Goal: Task Accomplishment & Management: Complete application form

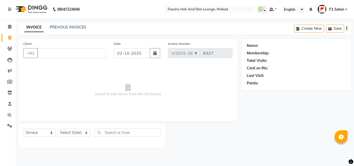
select select "126"
select select "service"
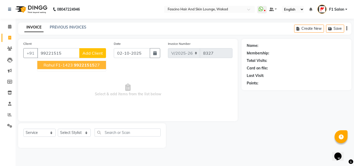
click at [55, 64] on span "rahul F1-1423" at bounding box center [58, 64] width 29 height 5
type input "9922151527"
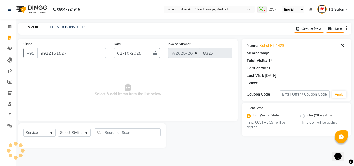
select select "1: Object"
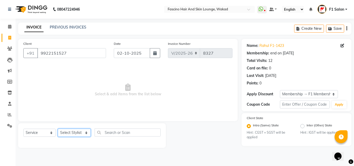
click at [68, 131] on select "Select Stylist 8805000650 Aarohi Chimu [PERSON_NAME] jh F1 Salon Ganesh F1 Gopa…" at bounding box center [74, 133] width 33 height 8
select select "48957"
click at [58, 129] on select "Select Stylist 8805000650 Aarohi Chimu [PERSON_NAME] jh F1 Salon Ganesh F1 Gopa…" at bounding box center [74, 133] width 33 height 8
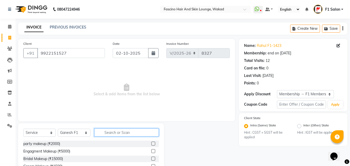
click at [112, 135] on input "text" at bounding box center [126, 133] width 65 height 8
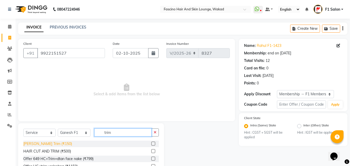
type input "trim"
click at [45, 144] on div "[PERSON_NAME] Trim (₹150)" at bounding box center [47, 143] width 49 height 5
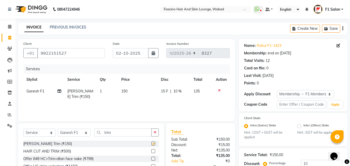
checkbox input "false"
click at [121, 130] on input "trim" at bounding box center [122, 133] width 57 height 8
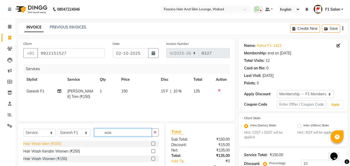
type input "was"
click at [48, 143] on div "Hair Wash Men (₹100)" at bounding box center [42, 143] width 38 height 5
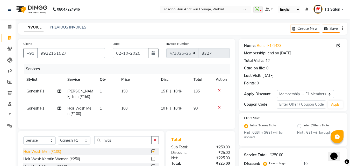
checkbox input "false"
click at [134, 105] on td "100" at bounding box center [138, 111] width 40 height 17
select select "48957"
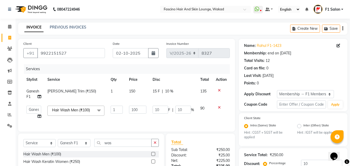
click at [134, 105] on td "100" at bounding box center [138, 113] width 24 height 20
click at [136, 108] on input "100" at bounding box center [137, 110] width 17 height 8
type input "170"
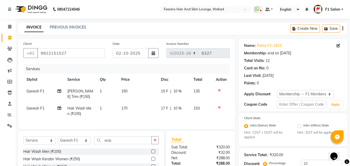
click at [150, 119] on tr "Ganesh F1 Hair Wash Men (₹100) 1 170 17 F | 10 % 153" at bounding box center [126, 111] width 207 height 17
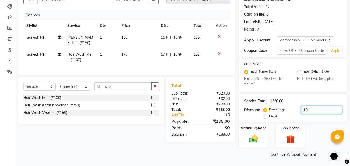
click at [307, 112] on input "10" at bounding box center [321, 110] width 41 height 8
type input "1"
click at [261, 136] on div "Manual Payment" at bounding box center [254, 135] width 30 height 25
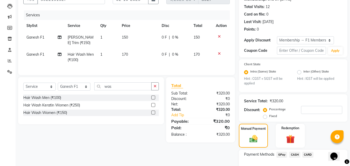
click at [283, 155] on span "GPay" at bounding box center [282, 155] width 11 height 6
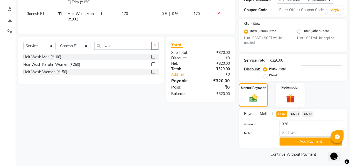
click at [301, 142] on button "Add Payment" at bounding box center [311, 142] width 63 height 8
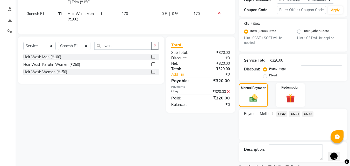
scroll to position [116, 0]
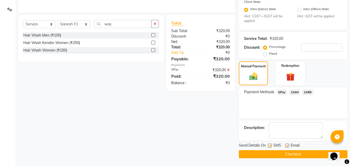
click at [270, 147] on label at bounding box center [270, 146] width 4 height 4
click at [270, 147] on input "checkbox" at bounding box center [269, 145] width 3 height 3
checkbox input "false"
click at [263, 155] on button "Checkout" at bounding box center [293, 154] width 109 height 8
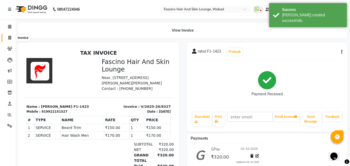
click at [10, 39] on icon at bounding box center [9, 38] width 3 height 4
select select "service"
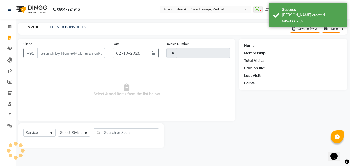
type input "8328"
select select "126"
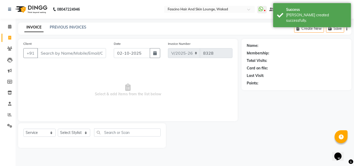
click at [46, 54] on input "Client" at bounding box center [71, 53] width 69 height 10
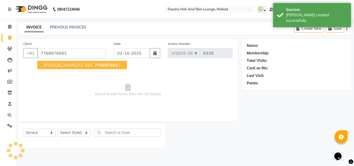
type input "7768976693"
select select "1: Object"
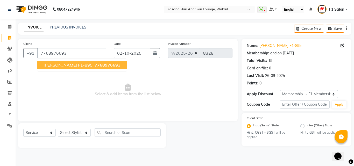
click at [55, 64] on span "[PERSON_NAME] F1-895" at bounding box center [68, 64] width 49 height 5
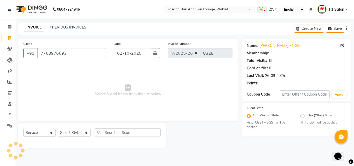
select select "1: Object"
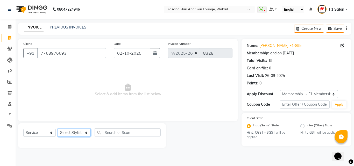
click at [74, 133] on select "Select Stylist 8805000650 Aarohi Chimu [PERSON_NAME] jh F1 Salon Ganesh F1 Gopa…" at bounding box center [74, 133] width 33 height 8
select select "3906"
click at [58, 129] on select "Select Stylist 8805000650 Aarohi Chimu [PERSON_NAME] jh F1 Salon Ganesh F1 Gopa…" at bounding box center [74, 133] width 33 height 8
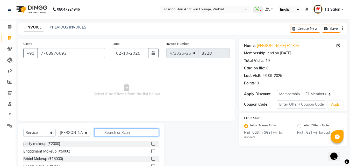
click at [108, 130] on input "text" at bounding box center [126, 133] width 65 height 8
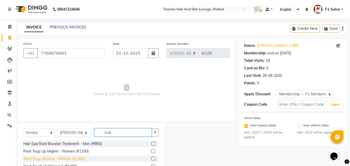
type input "root"
click at [73, 158] on div "Root Toup Up Inoa - Women (₹1300)" at bounding box center [54, 158] width 62 height 5
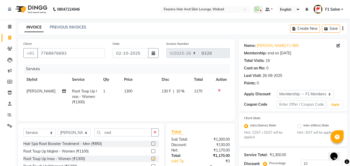
checkbox input "false"
click at [139, 91] on td "1300" at bounding box center [140, 97] width 38 height 23
select select "3906"
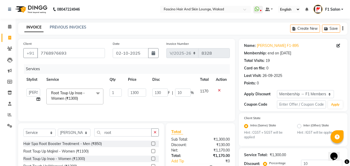
click at [139, 91] on input "1300" at bounding box center [137, 93] width 18 height 8
type input "1550"
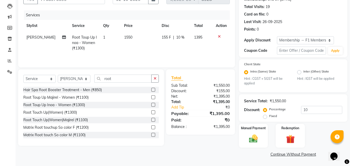
click at [316, 114] on div "Percentage Fixed 10" at bounding box center [303, 113] width 78 height 14
click at [310, 112] on input "10" at bounding box center [321, 110] width 41 height 8
type input "1"
click at [261, 139] on img at bounding box center [253, 139] width 15 height 10
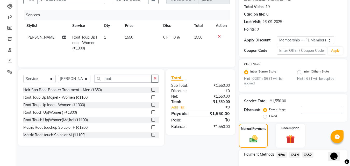
click at [308, 154] on span "CARD" at bounding box center [308, 155] width 11 height 6
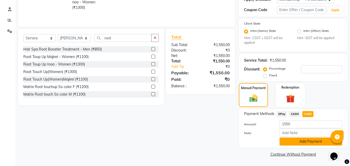
click at [298, 142] on button "Add Payment" at bounding box center [311, 142] width 63 height 8
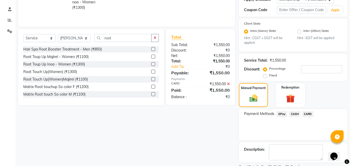
scroll to position [116, 0]
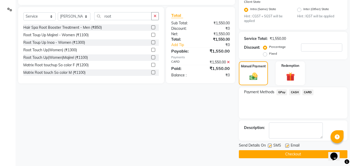
click at [270, 146] on label at bounding box center [270, 146] width 4 height 4
click at [270, 146] on input "checkbox" at bounding box center [269, 145] width 3 height 3
checkbox input "false"
click at [269, 154] on button "Checkout" at bounding box center [293, 154] width 109 height 8
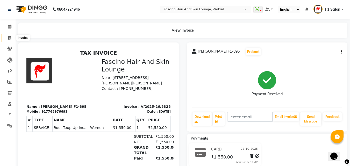
click at [9, 40] on span at bounding box center [9, 38] width 9 height 6
select select "service"
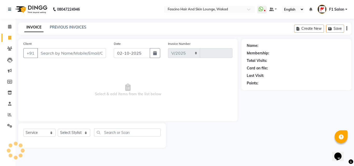
select select "126"
type input "8329"
click at [58, 51] on input "Client" at bounding box center [71, 53] width 69 height 10
type input "9"
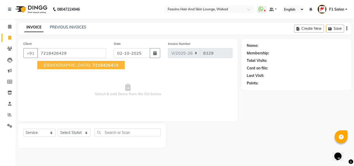
type input "7218426429"
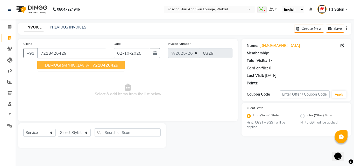
select select "1: Object"
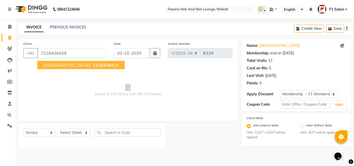
click at [56, 64] on span "[DEMOGRAPHIC_DATA]" at bounding box center [67, 64] width 47 height 5
select select "1: Object"
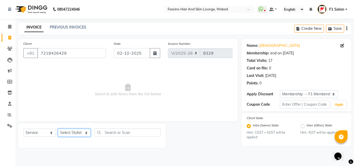
click at [68, 133] on select "Select Stylist 8805000650 Aarohi Chimu [PERSON_NAME] jh F1 Salon Ganesh F1 Gopa…" at bounding box center [74, 133] width 33 height 8
select select "30598"
click at [58, 129] on select "Select Stylist 8805000650 Aarohi Chimu [PERSON_NAME] jh F1 Salon Ganesh F1 Gopa…" at bounding box center [74, 133] width 33 height 8
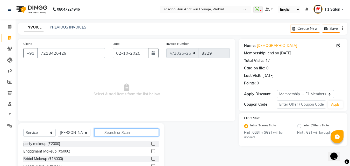
click at [126, 136] on input "text" at bounding box center [126, 133] width 65 height 8
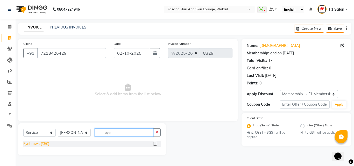
type input "eye"
click at [29, 146] on div "Eyebrows (₹50)" at bounding box center [36, 143] width 26 height 5
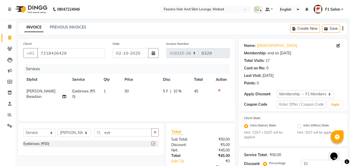
checkbox input "false"
click at [128, 73] on div "Services" at bounding box center [129, 69] width 210 height 10
click at [125, 92] on span "50" at bounding box center [127, 91] width 4 height 5
select select "30598"
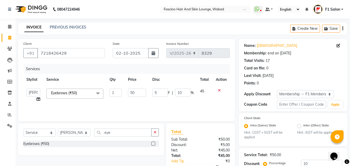
click at [124, 92] on td "1" at bounding box center [116, 96] width 19 height 20
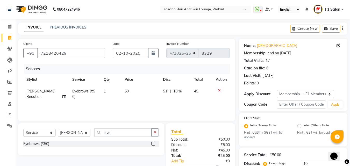
click at [135, 91] on td "50" at bounding box center [141, 94] width 38 height 17
select select "30598"
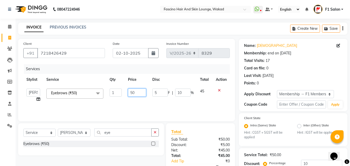
click at [135, 91] on input "50" at bounding box center [137, 93] width 18 height 8
type input "70"
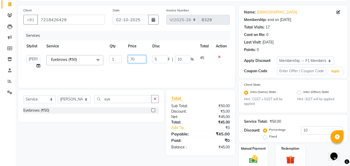
scroll to position [54, 0]
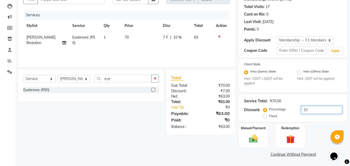
click at [323, 110] on input "10" at bounding box center [321, 110] width 41 height 8
type input "1"
click at [253, 145] on div "Manual Payment" at bounding box center [254, 135] width 30 height 25
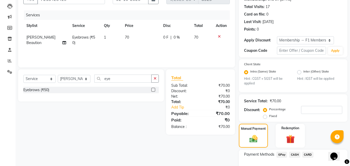
click at [281, 157] on span "GPay" at bounding box center [282, 155] width 11 height 6
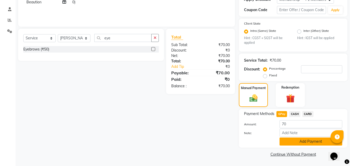
click at [308, 140] on button "Add Payment" at bounding box center [311, 142] width 63 height 8
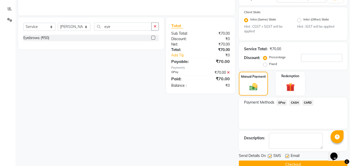
scroll to position [116, 0]
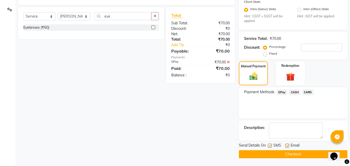
click at [271, 144] on label at bounding box center [270, 146] width 4 height 4
click at [271, 144] on input "checkbox" at bounding box center [269, 145] width 3 height 3
checkbox input "false"
click at [271, 153] on button "Checkout" at bounding box center [293, 154] width 109 height 8
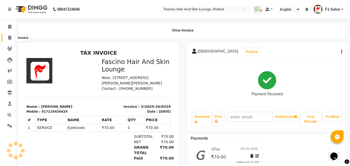
click at [7, 37] on span at bounding box center [9, 38] width 9 height 6
select select "service"
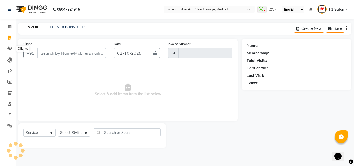
click at [10, 48] on icon at bounding box center [9, 49] width 5 height 4
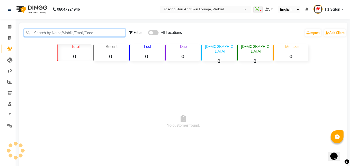
click at [75, 33] on input "text" at bounding box center [74, 33] width 101 height 8
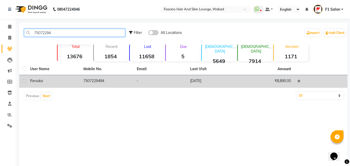
type input "75072294"
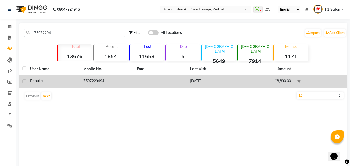
click at [106, 81] on td "7507229494" at bounding box center [106, 81] width 53 height 13
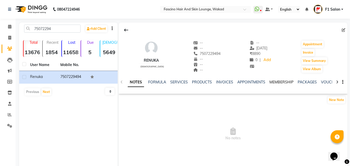
click at [275, 81] on link "MEMBERSHIP" at bounding box center [282, 82] width 24 height 5
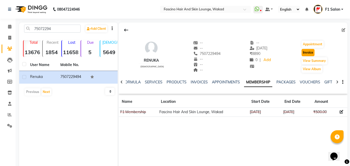
click at [311, 55] on button "Invoice" at bounding box center [308, 52] width 13 height 7
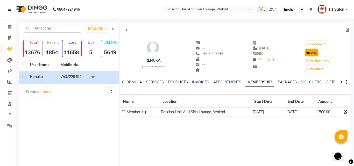
select select "126"
select select "service"
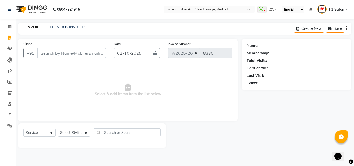
type input "7507229494"
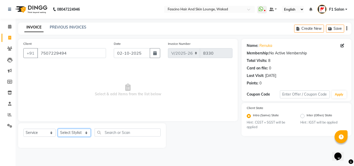
click at [65, 137] on select "Select Stylist 8805000650 Aarohi Chimu [PERSON_NAME] jh F1 Salon Ganesh F1 Gopa…" at bounding box center [74, 133] width 33 height 8
select select "71764"
click at [58, 129] on select "Select Stylist 8805000650 Aarohi Chimu [PERSON_NAME] jh F1 Salon Ganesh F1 Gopa…" at bounding box center [74, 133] width 33 height 8
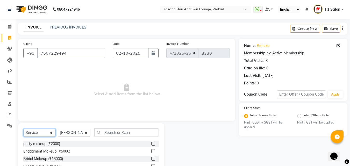
click at [32, 132] on select "Select Service Product Membership Package Voucher Prepaid Gift Card" at bounding box center [39, 133] width 32 height 8
click at [23, 129] on select "Select Service Product Membership Package Voucher Prepaid Gift Card" at bounding box center [39, 133] width 32 height 8
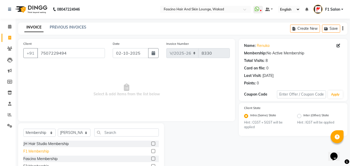
click at [39, 150] on div "F1 Membership" at bounding box center [36, 151] width 26 height 5
select select "select"
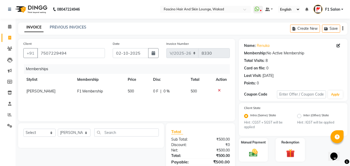
click at [135, 89] on td "500" at bounding box center [137, 92] width 25 height 12
select select "71764"
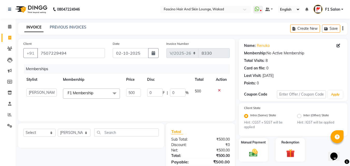
click at [135, 89] on input "500" at bounding box center [133, 93] width 15 height 8
type input "5"
type input "250"
click at [65, 133] on select "Select Stylist 8805000650 Aarohi Chimu [PERSON_NAME] jh F1 Salon Ganesh F1 Gopa…" at bounding box center [74, 133] width 33 height 8
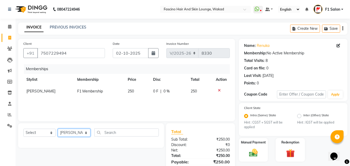
select select "57606"
click at [58, 129] on select "Select Stylist 8805000650 Aarohi Chimu [PERSON_NAME] jh F1 Salon Ganesh F1 Gopa…" at bounding box center [74, 133] width 33 height 8
click at [38, 129] on select "Select Service Product Package Voucher Prepaid Gift Card" at bounding box center [39, 133] width 32 height 8
select select "service"
click at [23, 129] on select "Select Service Product Package Voucher Prepaid Gift Card" at bounding box center [39, 133] width 32 height 8
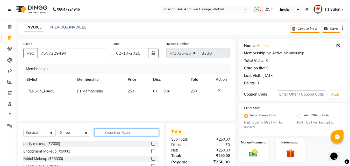
click at [103, 136] on input "text" at bounding box center [126, 133] width 65 height 8
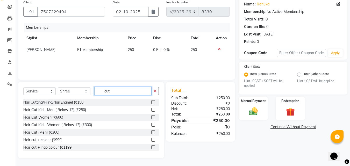
scroll to position [31, 0]
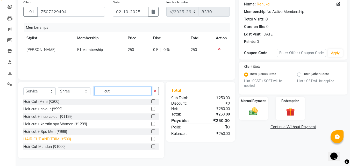
type input "cut"
click at [39, 138] on div "HAIR CUT AND TRIM (₹500)" at bounding box center [47, 139] width 48 height 5
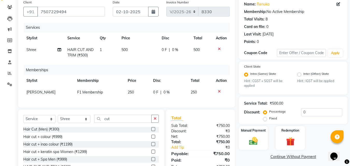
checkbox input "false"
click at [130, 46] on td "500" at bounding box center [139, 52] width 40 height 17
select select "57606"
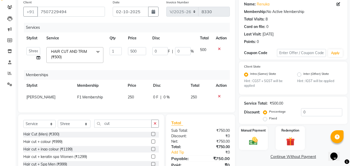
click at [130, 46] on td "500" at bounding box center [137, 55] width 24 height 22
click at [136, 51] on input "500" at bounding box center [137, 51] width 18 height 8
type input "5"
type input "250"
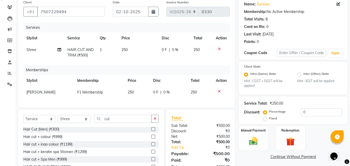
click at [186, 81] on th "Disc" at bounding box center [169, 81] width 38 height 12
click at [257, 137] on img at bounding box center [253, 141] width 15 height 10
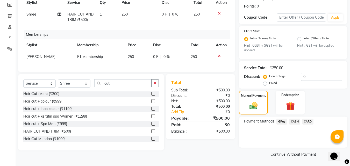
click at [281, 123] on span "GPay" at bounding box center [282, 122] width 11 height 6
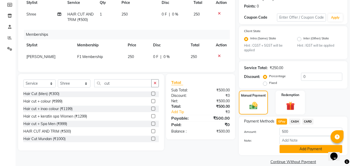
click at [286, 149] on button "Add Payment" at bounding box center [311, 149] width 63 height 8
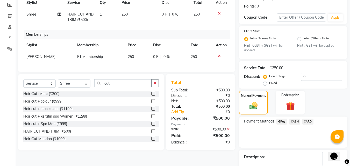
scroll to position [106, 0]
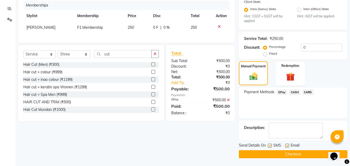
click at [270, 146] on label at bounding box center [270, 146] width 4 height 4
click at [270, 146] on input "checkbox" at bounding box center [269, 145] width 3 height 3
checkbox input "false"
click at [267, 154] on button "Checkout" at bounding box center [293, 154] width 109 height 8
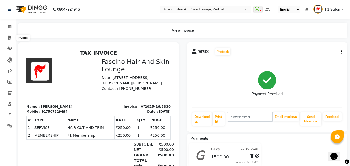
click at [10, 36] on icon at bounding box center [9, 38] width 3 height 4
select select "service"
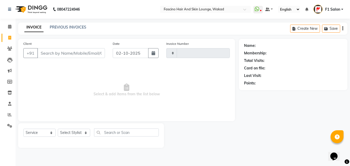
type input "8331"
select select "126"
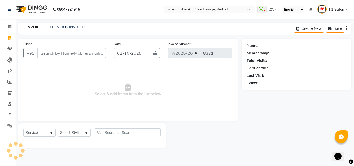
click at [74, 54] on input "Client" at bounding box center [71, 53] width 69 height 10
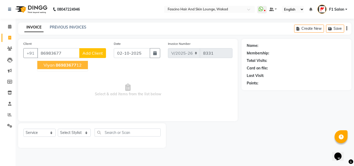
click at [66, 64] on span "86983677" at bounding box center [66, 64] width 21 height 5
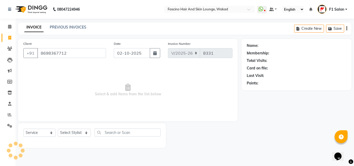
type input "8698367712"
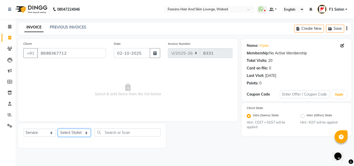
click at [82, 131] on select "Select Stylist 8805000650 Aarohi Chimu [PERSON_NAME] jh F1 Salon Ganesh F1 Gopa…" at bounding box center [74, 133] width 33 height 8
select select "15980"
click at [58, 129] on select "Select Stylist 8805000650 Aarohi Chimu [PERSON_NAME] jh F1 Salon Ganesh F1 Gopa…" at bounding box center [74, 133] width 33 height 8
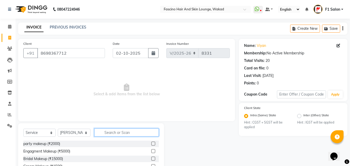
click at [118, 129] on input "text" at bounding box center [126, 133] width 65 height 8
type input "bea"
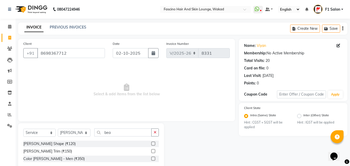
click at [155, 151] on label at bounding box center [153, 151] width 4 height 4
click at [155, 151] on input "checkbox" at bounding box center [152, 151] width 3 height 3
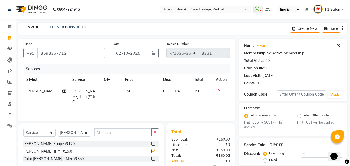
checkbox input "false"
click at [143, 95] on td "150" at bounding box center [141, 97] width 38 height 23
select select "15980"
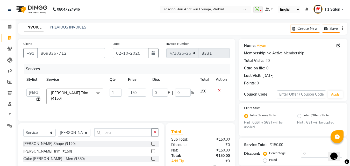
click at [143, 95] on input "150" at bounding box center [137, 93] width 18 height 8
type input "1"
type input "200"
click at [146, 101] on td "200" at bounding box center [137, 97] width 24 height 22
select select "15980"
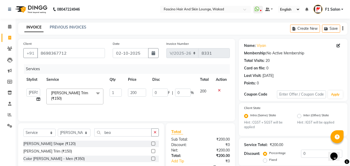
scroll to position [44, 0]
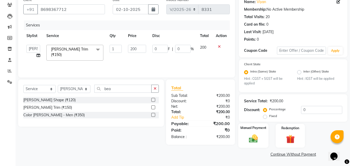
click at [257, 144] on div "Manual Payment" at bounding box center [254, 135] width 30 height 25
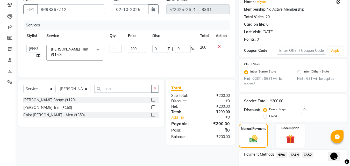
click at [283, 155] on span "GPay" at bounding box center [282, 155] width 11 height 6
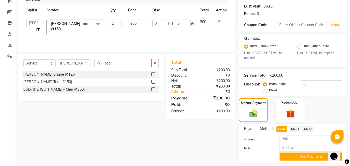
scroll to position [85, 0]
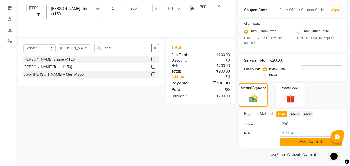
click at [315, 140] on button "Add Payment" at bounding box center [311, 142] width 63 height 8
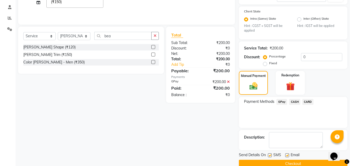
scroll to position [106, 0]
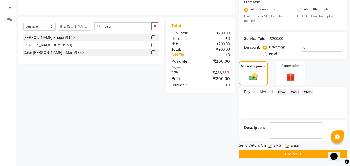
click at [271, 146] on label at bounding box center [270, 146] width 4 height 4
click at [271, 146] on input "checkbox" at bounding box center [269, 145] width 3 height 3
checkbox input "false"
click at [263, 154] on button "Checkout" at bounding box center [293, 154] width 109 height 8
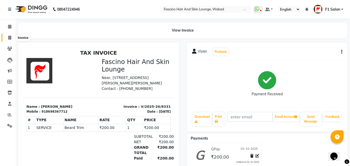
click at [10, 38] on icon at bounding box center [9, 38] width 3 height 4
select select "service"
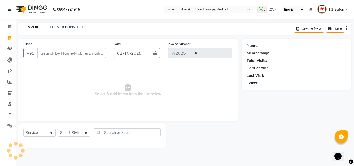
select select "126"
type input "8332"
click at [48, 55] on input "Client" at bounding box center [71, 53] width 69 height 10
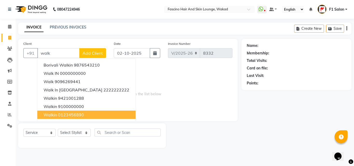
click at [50, 113] on span "walkin" at bounding box center [50, 114] width 13 height 5
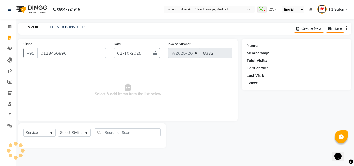
type input "0123456890"
select select "1: Object"
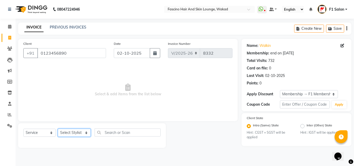
click at [68, 135] on select "Select Stylist 8805000650 Aarohi Chimu [PERSON_NAME] jh F1 Salon Ganesh F1 Gopa…" at bounding box center [74, 133] width 33 height 8
select select "90910"
click at [58, 129] on select "Select Stylist 8805000650 Aarohi Chimu [PERSON_NAME] jh F1 Salon Ganesh F1 Gopa…" at bounding box center [74, 133] width 33 height 8
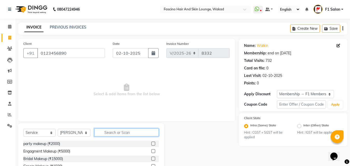
click at [110, 134] on input "text" at bounding box center [126, 133] width 65 height 8
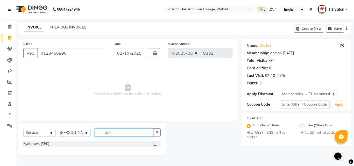
type input "eye"
click at [155, 142] on label at bounding box center [155, 144] width 4 height 4
click at [155, 142] on input "checkbox" at bounding box center [154, 143] width 3 height 3
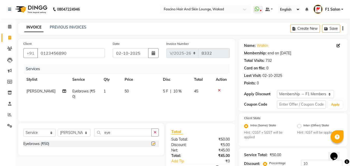
checkbox input "false"
click at [309, 163] on input "10" at bounding box center [321, 164] width 41 height 8
type input "1"
click at [135, 90] on td "50" at bounding box center [141, 94] width 38 height 17
select select "90910"
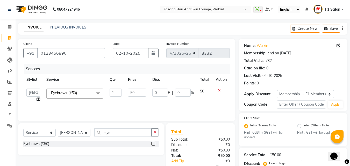
click at [135, 90] on input "50" at bounding box center [137, 93] width 18 height 8
type input "5"
type input "130"
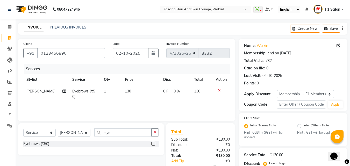
click at [128, 105] on div "Services Stylist Service Qty Price Disc Total Action [PERSON_NAME] Eyebrows (₹5…" at bounding box center [126, 90] width 207 height 52
click at [83, 133] on select "Select Stylist 8805000650 Aarohi Chimu [PERSON_NAME] jh F1 Salon Ganesh F1 Gopa…" at bounding box center [74, 133] width 33 height 8
select select "4042"
click at [58, 129] on select "Select Stylist 8805000650 Aarohi Chimu [PERSON_NAME] jh F1 Salon Ganesh F1 Gopa…" at bounding box center [74, 133] width 33 height 8
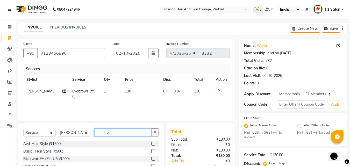
click at [122, 132] on input "eye" at bounding box center [122, 133] width 57 height 8
type input "e"
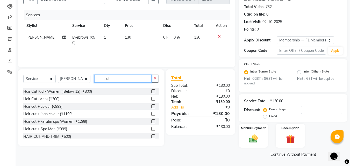
scroll to position [23, 0]
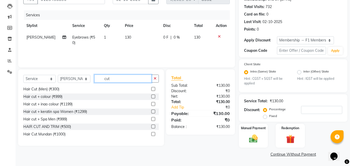
type input "cut"
click at [151, 126] on label at bounding box center [153, 127] width 4 height 4
click at [151, 126] on input "checkbox" at bounding box center [152, 126] width 3 height 3
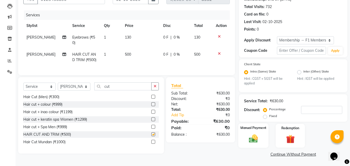
checkbox input "false"
click at [250, 140] on img at bounding box center [253, 139] width 15 height 10
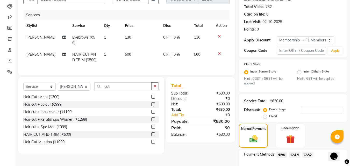
click at [292, 151] on div "Payment Methods GPay CASH CARD" at bounding box center [293, 165] width 109 height 31
click at [296, 156] on span "CASH" at bounding box center [294, 155] width 11 height 6
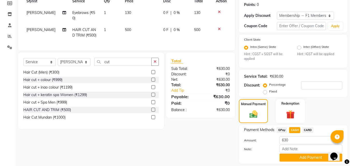
scroll to position [95, 0]
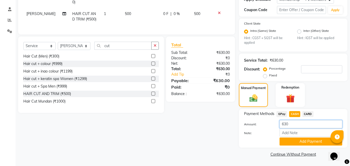
click at [297, 123] on input "630" at bounding box center [311, 124] width 63 height 8
type input "6"
type input "500"
click at [295, 143] on button "Add Payment" at bounding box center [311, 142] width 63 height 8
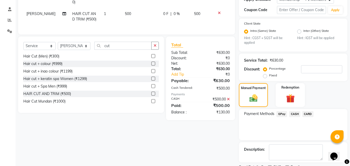
click at [280, 114] on span "GPay" at bounding box center [282, 114] width 11 height 6
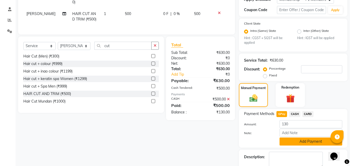
click at [304, 144] on button "Add Payment" at bounding box center [311, 142] width 63 height 8
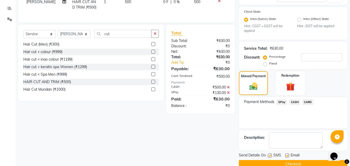
scroll to position [116, 0]
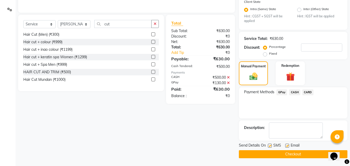
click at [271, 145] on label at bounding box center [270, 146] width 4 height 4
click at [271, 145] on input "checkbox" at bounding box center [269, 145] width 3 height 3
checkbox input "false"
click at [263, 156] on button "Checkout" at bounding box center [293, 154] width 109 height 8
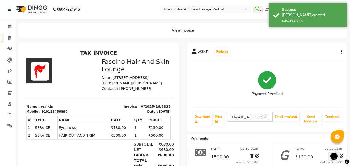
click at [11, 38] on icon at bounding box center [9, 38] width 3 height 4
select select "service"
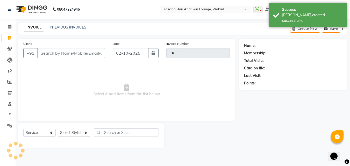
type input "8333"
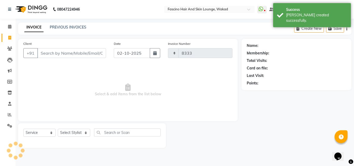
select select "126"
click at [49, 57] on input "Client" at bounding box center [71, 53] width 69 height 10
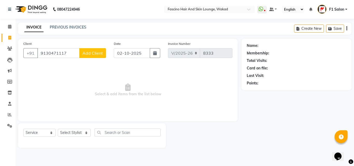
type input "9130471117"
click at [85, 53] on span "Add Client" at bounding box center [92, 53] width 20 height 5
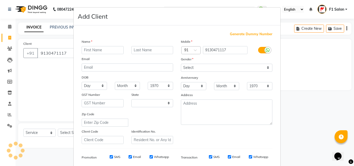
select select "22"
click at [95, 46] on input "text" at bounding box center [103, 50] width 42 height 8
type input "[PERSON_NAME]"
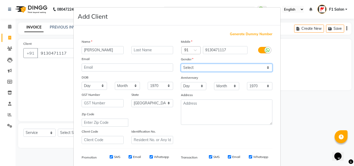
click at [199, 71] on select "Select [DEMOGRAPHIC_DATA] [DEMOGRAPHIC_DATA] Other Prefer Not To Say" at bounding box center [227, 68] width 92 height 8
select select "[DEMOGRAPHIC_DATA]"
click at [181, 64] on select "Select [DEMOGRAPHIC_DATA] [DEMOGRAPHIC_DATA] Other Prefer Not To Say" at bounding box center [227, 68] width 92 height 8
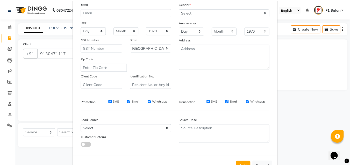
scroll to position [73, 0]
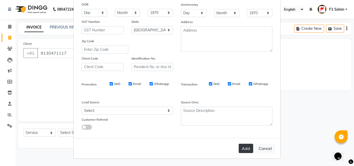
click at [245, 147] on button "Add" at bounding box center [246, 148] width 15 height 9
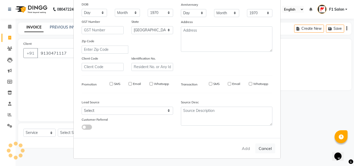
select select
select select "null"
select select
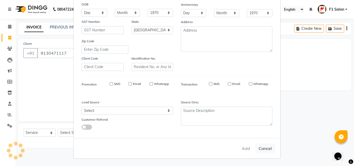
select select
checkbox input "false"
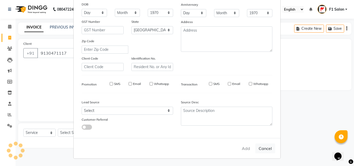
checkbox input "false"
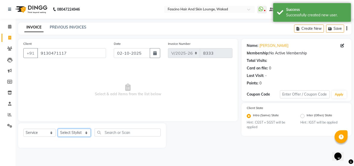
click at [85, 131] on select "Select Stylist 8805000650 Aarohi Chimu [PERSON_NAME] jh F1 Salon Ganesh F1 Gopa…" at bounding box center [74, 133] width 33 height 8
select select "57172"
click at [58, 129] on select "Select Stylist 8805000650 Aarohi Chimu [PERSON_NAME] jh F1 Salon Ganesh F1 Gopa…" at bounding box center [74, 133] width 33 height 8
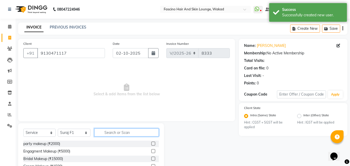
click at [112, 132] on input "text" at bounding box center [126, 133] width 65 height 8
type input "cut"
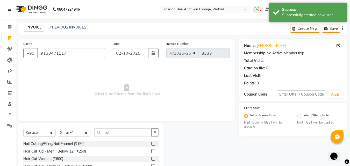
click at [151, 159] on label at bounding box center [153, 159] width 4 height 4
click at [151, 159] on input "checkbox" at bounding box center [152, 158] width 3 height 3
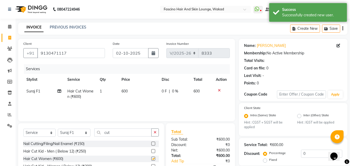
checkbox input "false"
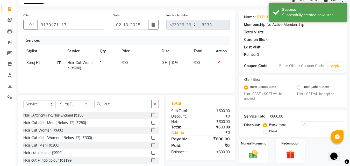
scroll to position [44, 0]
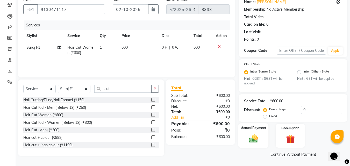
click at [254, 144] on img at bounding box center [253, 139] width 15 height 10
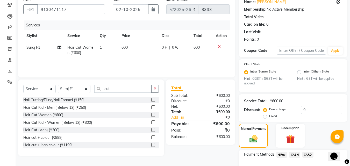
click at [281, 157] on span "GPay" at bounding box center [282, 155] width 11 height 6
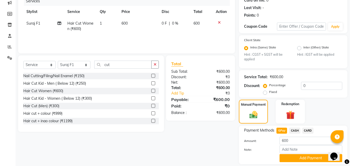
scroll to position [85, 0]
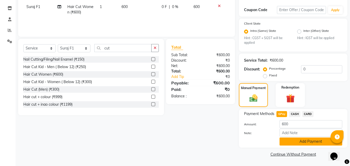
click at [305, 145] on button "Add Payment" at bounding box center [311, 142] width 63 height 8
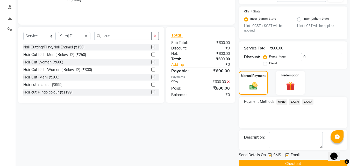
scroll to position [106, 0]
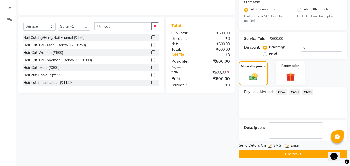
click at [271, 144] on label at bounding box center [270, 146] width 4 height 4
click at [271, 144] on input "checkbox" at bounding box center [269, 145] width 3 height 3
checkbox input "false"
click at [261, 154] on button "Checkout" at bounding box center [293, 154] width 109 height 8
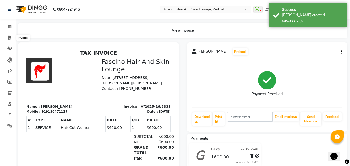
click at [8, 36] on icon at bounding box center [9, 38] width 3 height 4
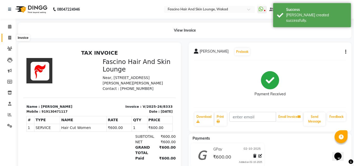
select select "126"
select select "service"
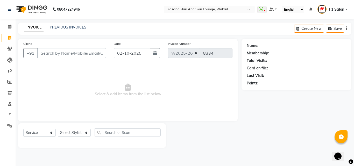
click at [59, 48] on input "Client" at bounding box center [71, 53] width 69 height 10
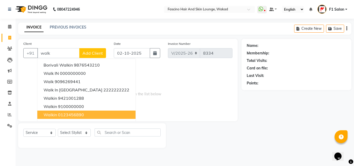
click at [55, 117] on span "walkin" at bounding box center [50, 114] width 13 height 5
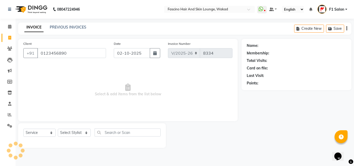
type input "0123456890"
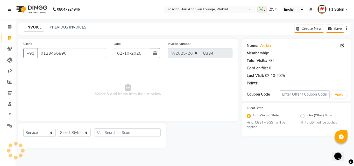
select select "1: Object"
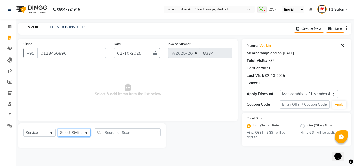
click at [76, 133] on select "Select Stylist 8805000650 Aarohi Chimu [PERSON_NAME] jh F1 Salon Ganesh F1 Gopa…" at bounding box center [74, 133] width 33 height 8
select select "32272"
click at [58, 129] on select "Select Stylist 8805000650 Aarohi Chimu [PERSON_NAME] jh F1 Salon Ganesh F1 Gopa…" at bounding box center [74, 133] width 33 height 8
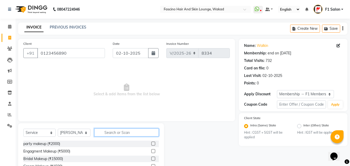
click at [103, 132] on input "text" at bounding box center [126, 133] width 65 height 8
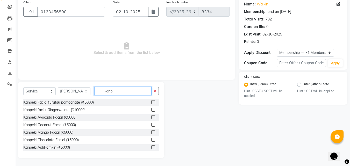
type input "kanp"
click at [151, 140] on label at bounding box center [153, 140] width 4 height 4
click at [151, 140] on input "checkbox" at bounding box center [152, 139] width 3 height 3
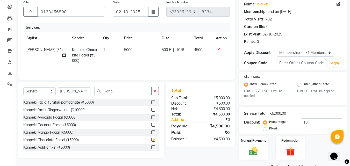
checkbox input "false"
click at [316, 121] on input "10" at bounding box center [321, 123] width 41 height 8
type input "1"
click at [140, 51] on td "5000" at bounding box center [141, 55] width 38 height 23
select select "32272"
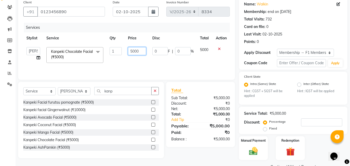
click at [140, 51] on input "5000" at bounding box center [137, 51] width 18 height 8
type input "5"
type input "3500"
click at [140, 57] on td "3500" at bounding box center [137, 55] width 24 height 22
select select "32272"
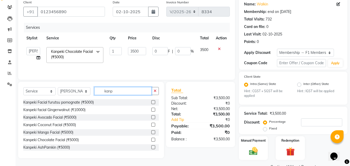
click at [119, 93] on input "kanp" at bounding box center [122, 91] width 57 height 8
type input "k"
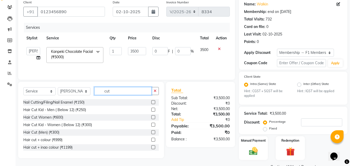
type input "cut"
click at [151, 131] on label at bounding box center [153, 132] width 4 height 4
click at [151, 131] on input "checkbox" at bounding box center [152, 132] width 3 height 3
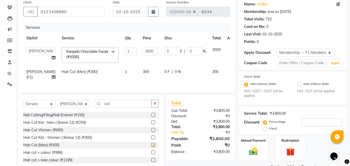
checkbox input "false"
click at [143, 74] on td "300" at bounding box center [151, 74] width 22 height 17
select select "32272"
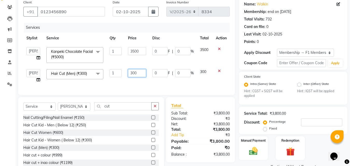
click at [143, 74] on input "300" at bounding box center [137, 73] width 18 height 8
type input "3"
type input "250"
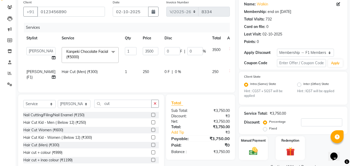
click at [143, 79] on td "250" at bounding box center [151, 74] width 22 height 17
select select "32272"
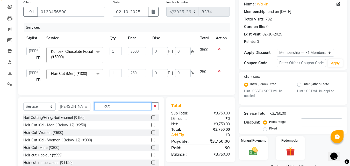
click at [117, 108] on input "cut" at bounding box center [122, 106] width 57 height 8
type input "c"
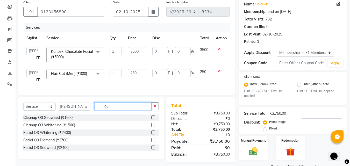
type input "o"
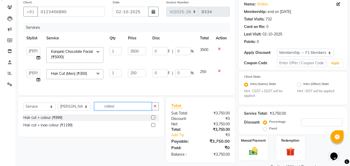
click at [131, 110] on input "colour" at bounding box center [122, 106] width 57 height 8
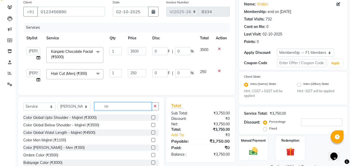
type input "co"
click at [151, 142] on label at bounding box center [153, 140] width 4 height 4
click at [151, 142] on input "checkbox" at bounding box center [152, 140] width 3 height 3
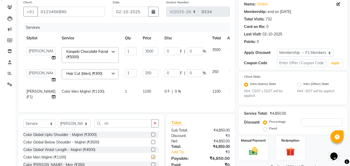
checkbox input "false"
click at [140, 93] on td "1100" at bounding box center [151, 94] width 22 height 17
select select "32272"
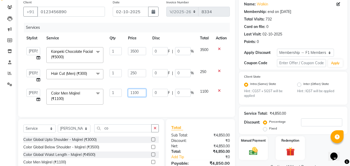
click at [140, 93] on input "1100" at bounding box center [137, 93] width 18 height 8
type input "1"
type input "1500"
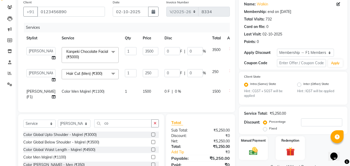
click at [141, 104] on div "Services Stylist Service Qty Price Disc Total Action 8805000650 Aarohi Chimu [P…" at bounding box center [126, 65] width 207 height 84
click at [141, 93] on td "1500" at bounding box center [151, 94] width 22 height 17
select select "32272"
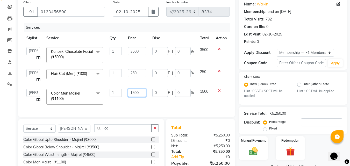
click at [141, 93] on input "1500" at bounding box center [137, 93] width 18 height 8
type input "1200"
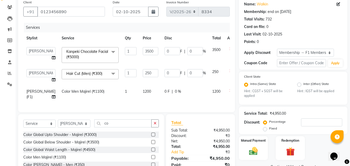
click at [138, 105] on div "Services Stylist Service Qty Price Disc Total Action 8805000650 Aarohi Chimu [P…" at bounding box center [126, 65] width 207 height 84
click at [143, 90] on td "1200" at bounding box center [151, 94] width 22 height 17
select select "32272"
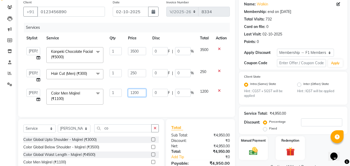
click at [143, 90] on input "1200" at bounding box center [137, 93] width 18 height 8
type input "1300"
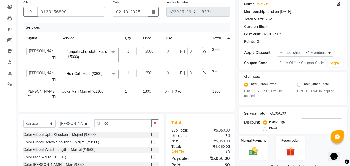
click at [147, 107] on div "Services Stylist Service Qty Price Disc Total Action 8805000650 Aarohi Chimu [P…" at bounding box center [126, 65] width 207 height 84
click at [143, 73] on input "250" at bounding box center [151, 73] width 16 height 8
type input "200"
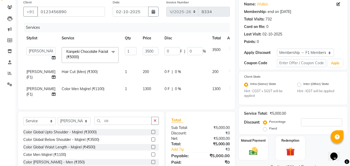
click at [141, 92] on td "1300" at bounding box center [151, 91] width 22 height 17
select select "32272"
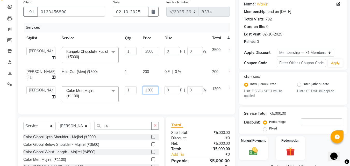
click at [143, 92] on input "1300" at bounding box center [151, 90] width 16 height 8
type input "1"
type input "800"
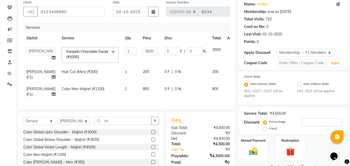
click at [145, 105] on div "Services Stylist Service Qty Price Disc Total Action 8805000650 Aarohi Chimu [P…" at bounding box center [126, 64] width 207 height 82
click at [126, 125] on input "co" at bounding box center [122, 121] width 57 height 8
type input "c"
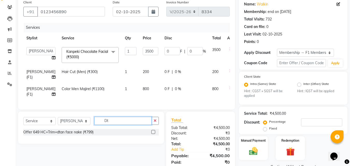
type input "D"
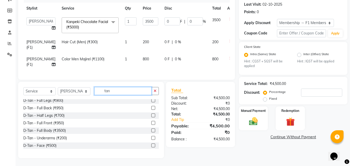
scroll to position [31, 0]
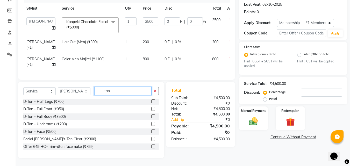
type input "tan"
click at [151, 133] on label at bounding box center [153, 132] width 4 height 4
click at [151, 133] on input "checkbox" at bounding box center [152, 131] width 3 height 3
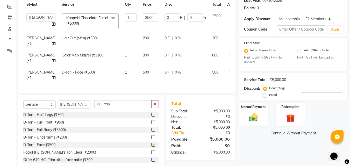
checkbox input "false"
click at [254, 116] on img at bounding box center [253, 118] width 15 height 10
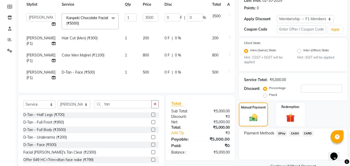
click at [293, 134] on span "CASH" at bounding box center [294, 134] width 11 height 6
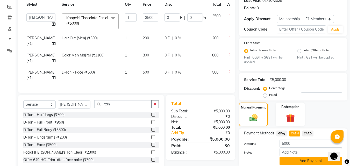
click at [313, 158] on button "Add Payment" at bounding box center [311, 161] width 63 height 8
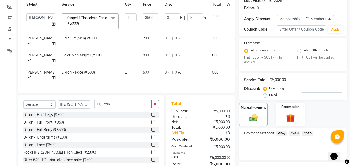
scroll to position [116, 0]
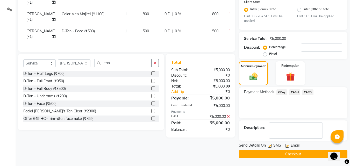
click at [270, 145] on label at bounding box center [270, 146] width 4 height 4
click at [270, 145] on input "checkbox" at bounding box center [269, 145] width 3 height 3
checkbox input "false"
click at [256, 157] on button "Checkout" at bounding box center [293, 154] width 109 height 8
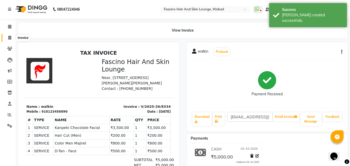
click at [8, 40] on span at bounding box center [9, 38] width 9 height 6
select select "126"
select select "service"
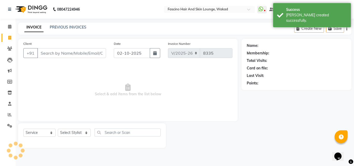
click at [47, 53] on input "Client" at bounding box center [71, 53] width 69 height 10
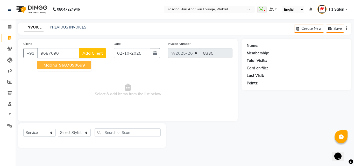
click at [48, 64] on span "Madhu" at bounding box center [50, 64] width 13 height 5
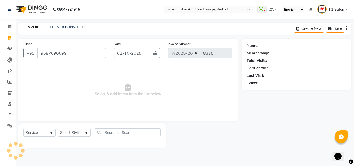
type input "9687090699"
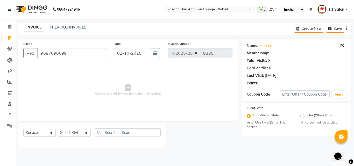
select select "1: Object"
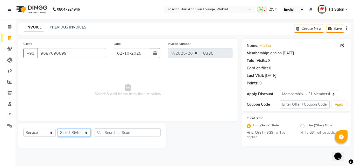
click at [74, 134] on select "Select Stylist 8805000650 Aarohi Chimu [PERSON_NAME] jh F1 Salon Ganesh F1 Gopa…" at bounding box center [74, 133] width 33 height 8
select select "15980"
click at [58, 129] on select "Select Stylist 8805000650 Aarohi Chimu [PERSON_NAME] jh F1 Salon Ganesh F1 Gopa…" at bounding box center [74, 133] width 33 height 8
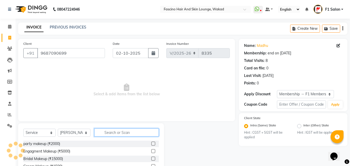
click at [115, 129] on input "text" at bounding box center [126, 133] width 65 height 8
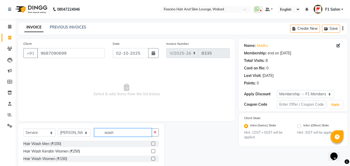
type input "wash"
click at [154, 158] on label at bounding box center [153, 159] width 4 height 4
click at [154, 158] on input "checkbox" at bounding box center [152, 158] width 3 height 3
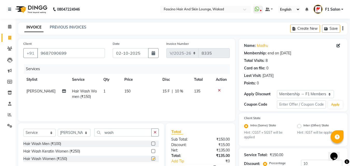
checkbox input "false"
click at [315, 164] on input "10" at bounding box center [321, 164] width 41 height 8
type input "1"
click at [144, 94] on td "150" at bounding box center [141, 94] width 38 height 17
select select "15980"
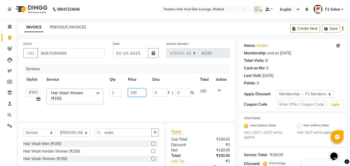
click at [144, 94] on input "150" at bounding box center [137, 93] width 18 height 8
type input "1"
type input "250"
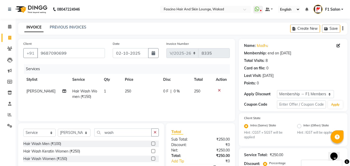
click at [147, 105] on div "Services Stylist Service Qty Price Disc Total Action Ram [PERSON_NAME] Hair Was…" at bounding box center [126, 90] width 207 height 52
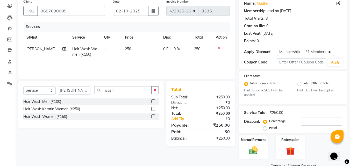
scroll to position [54, 0]
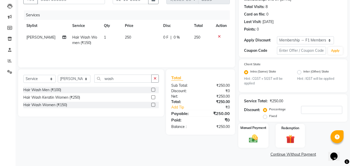
click at [254, 136] on img at bounding box center [253, 139] width 15 height 10
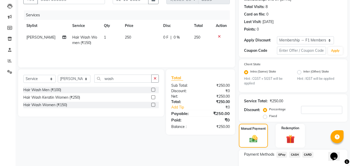
click at [281, 154] on span "GPay" at bounding box center [282, 155] width 11 height 6
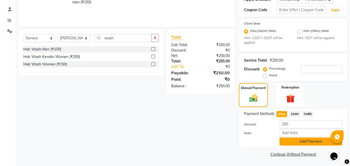
click at [316, 143] on button "Add Payment" at bounding box center [311, 142] width 63 height 8
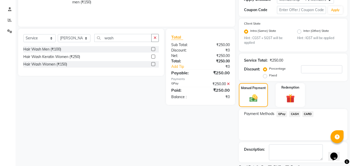
scroll to position [116, 0]
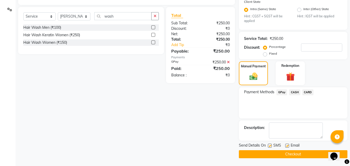
click at [270, 147] on label at bounding box center [270, 146] width 4 height 4
click at [270, 147] on input "checkbox" at bounding box center [269, 145] width 3 height 3
checkbox input "false"
click at [268, 155] on button "Checkout" at bounding box center [293, 154] width 109 height 8
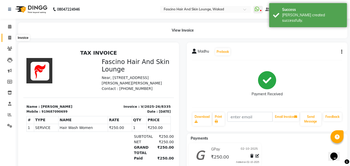
click at [13, 38] on span at bounding box center [9, 38] width 9 height 6
select select "126"
select select "service"
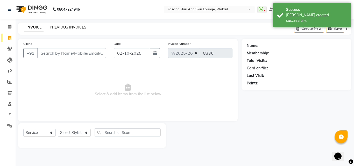
click at [63, 25] on link "PREVIOUS INVOICES" at bounding box center [68, 27] width 37 height 5
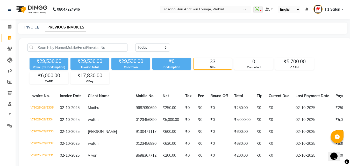
click at [33, 25] on div "INVOICE" at bounding box center [31, 27] width 15 height 5
click at [33, 27] on link "INVOICE" at bounding box center [31, 27] width 15 height 5
select select "service"
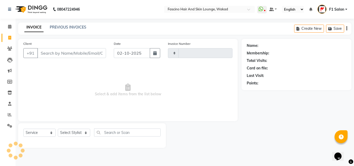
type input "8336"
select select "126"
click at [13, 113] on span at bounding box center [9, 115] width 9 height 6
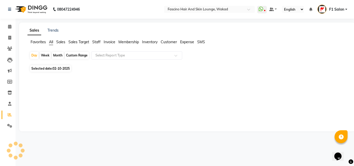
click at [55, 58] on div "Month" at bounding box center [58, 55] width 12 height 7
select select "10"
select select "2025"
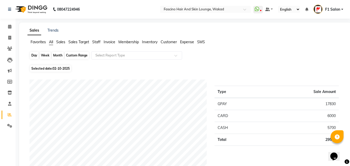
click at [56, 52] on div "Month" at bounding box center [58, 55] width 12 height 7
select select "10"
select select "2025"
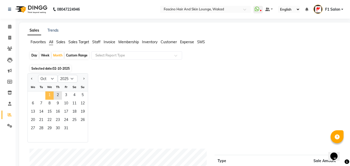
click at [50, 95] on span "1" at bounding box center [49, 96] width 8 height 8
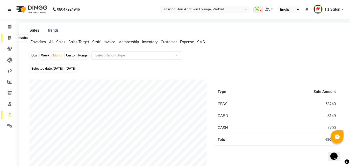
click at [9, 37] on icon at bounding box center [9, 38] width 3 height 4
select select "service"
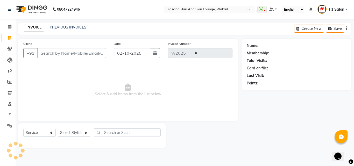
select select "126"
type input "8336"
click at [59, 28] on link "PREVIOUS INVOICES" at bounding box center [68, 27] width 37 height 5
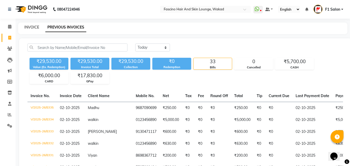
click at [30, 28] on link "INVOICE" at bounding box center [31, 27] width 15 height 5
select select "service"
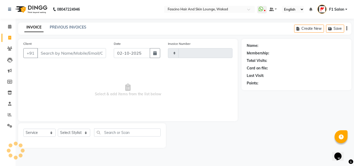
type input "8336"
select select "126"
click at [41, 54] on input "Client" at bounding box center [71, 53] width 69 height 10
click at [44, 55] on input "Client" at bounding box center [71, 53] width 69 height 10
click at [59, 29] on link "PREVIOUS INVOICES" at bounding box center [68, 27] width 37 height 5
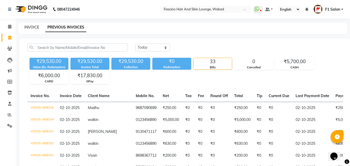
click at [33, 26] on link "INVOICE" at bounding box center [31, 27] width 15 height 5
select select "service"
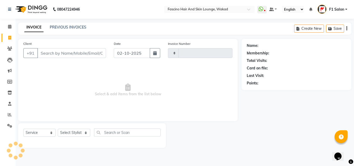
type input "8336"
select select "126"
click at [50, 52] on input "Client" at bounding box center [71, 53] width 69 height 10
click at [62, 27] on link "PREVIOUS INVOICES" at bounding box center [68, 27] width 37 height 5
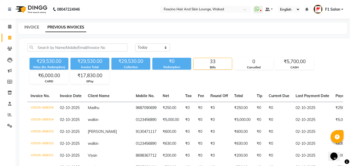
click at [32, 28] on link "INVOICE" at bounding box center [31, 27] width 15 height 5
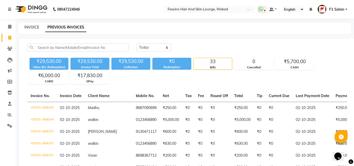
select select "service"
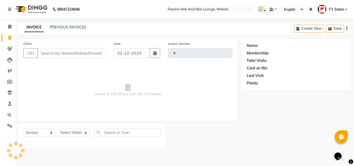
type input "8336"
select select "126"
click at [62, 27] on link "PREVIOUS INVOICES" at bounding box center [68, 27] width 37 height 5
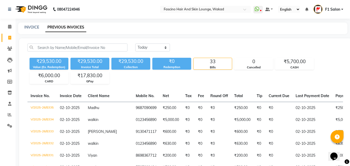
click at [29, 30] on div "INVOICE" at bounding box center [31, 27] width 15 height 5
click at [33, 27] on link "INVOICE" at bounding box center [31, 27] width 15 height 5
select select "126"
select select "service"
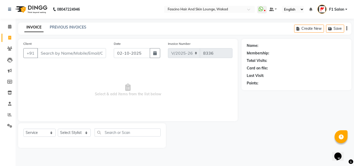
click at [56, 50] on input "Client" at bounding box center [71, 53] width 69 height 10
click at [62, 26] on link "PREVIOUS INVOICES" at bounding box center [68, 27] width 37 height 5
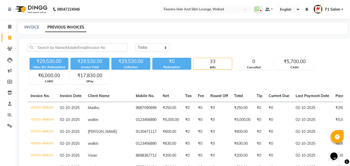
click at [31, 24] on div "INVOICE PREVIOUS INVOICES" at bounding box center [183, 29] width 330 height 12
click at [31, 26] on link "INVOICE" at bounding box center [31, 27] width 15 height 5
select select "126"
select select "service"
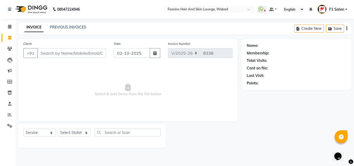
click at [60, 53] on input "Client" at bounding box center [71, 53] width 69 height 10
click at [9, 115] on icon at bounding box center [10, 115] width 4 height 4
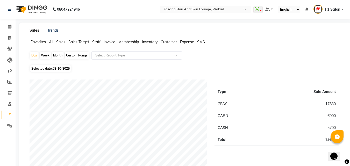
click at [57, 56] on div "Month" at bounding box center [58, 55] width 12 height 7
select select "10"
select select "2025"
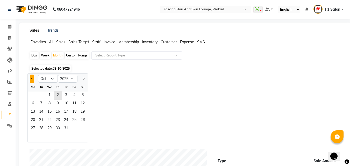
click at [34, 79] on button "Previous month" at bounding box center [32, 79] width 4 height 8
click at [35, 94] on span "1" at bounding box center [33, 96] width 8 height 8
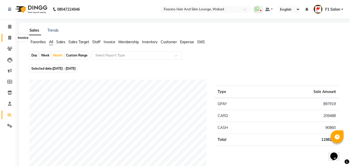
click at [10, 38] on icon at bounding box center [9, 38] width 3 height 4
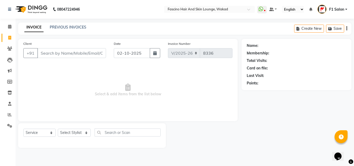
click at [52, 55] on input "Client" at bounding box center [71, 53] width 69 height 10
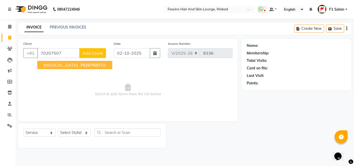
click at [47, 65] on span "[MEDICAL_DATA]" at bounding box center [61, 64] width 34 height 5
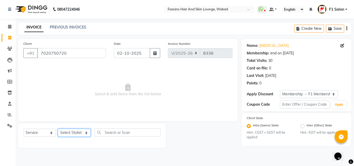
click at [78, 134] on select "Select Stylist 8805000650 Aarohi Chimu [PERSON_NAME] jh F1 Salon Ganesh F1 Gopa…" at bounding box center [74, 133] width 33 height 8
click at [58, 129] on select "Select Stylist 8805000650 Aarohi Chimu [PERSON_NAME] jh F1 Salon Ganesh F1 Gopa…" at bounding box center [74, 133] width 33 height 8
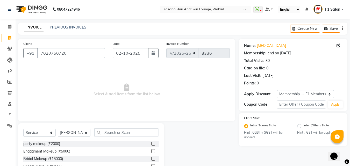
click at [114, 137] on div "Select Service Product Membership Package Voucher Prepaid Gift Card Select Styl…" at bounding box center [91, 135] width 136 height 12
click at [114, 133] on input "text" at bounding box center [126, 133] width 65 height 8
click at [154, 150] on label at bounding box center [153, 151] width 4 height 4
click at [154, 150] on input "checkbox" at bounding box center [152, 151] width 3 height 3
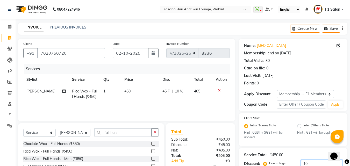
click at [315, 163] on input "10" at bounding box center [321, 164] width 41 height 8
click at [143, 96] on td "450" at bounding box center [141, 94] width 38 height 17
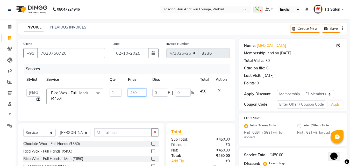
click at [143, 96] on input "450" at bounding box center [137, 93] width 18 height 8
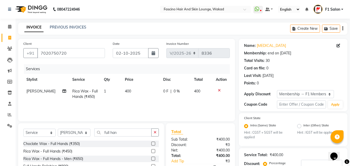
click at [142, 107] on div "Services Stylist Service Qty Price Disc Total Action [PERSON_NAME] Rica Wax - F…" at bounding box center [126, 90] width 207 height 52
click at [129, 131] on input "full han" at bounding box center [122, 133] width 57 height 8
click at [153, 144] on label at bounding box center [153, 144] width 4 height 4
click at [153, 144] on input "checkbox" at bounding box center [152, 143] width 3 height 3
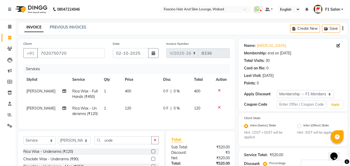
click at [144, 113] on td "120" at bounding box center [141, 111] width 38 height 17
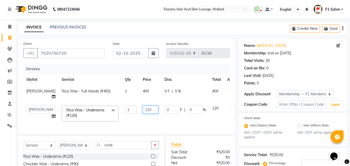
click at [144, 113] on input "120" at bounding box center [151, 110] width 16 height 8
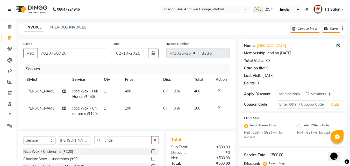
click at [144, 117] on td "100" at bounding box center [141, 111] width 38 height 17
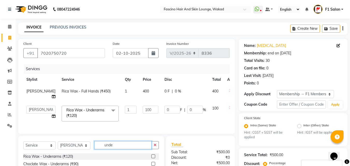
click at [127, 147] on input "unde" at bounding box center [122, 145] width 57 height 8
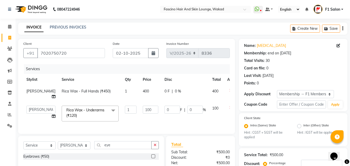
click at [153, 158] on label at bounding box center [153, 157] width 4 height 4
click at [153, 158] on input "checkbox" at bounding box center [152, 156] width 3 height 3
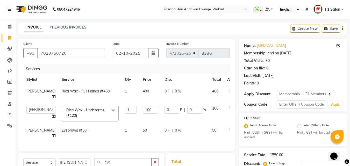
click at [141, 134] on td "50" at bounding box center [151, 133] width 22 height 17
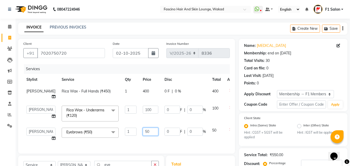
click at [143, 134] on input "50" at bounding box center [151, 132] width 16 height 8
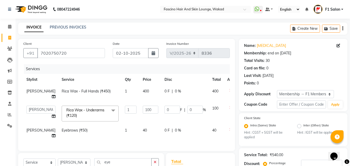
click at [147, 141] on td "40" at bounding box center [151, 133] width 22 height 17
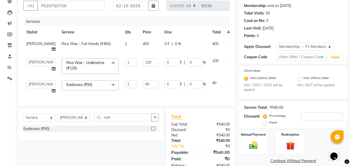
scroll to position [67, 0]
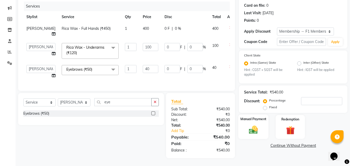
click at [257, 128] on img at bounding box center [253, 130] width 15 height 10
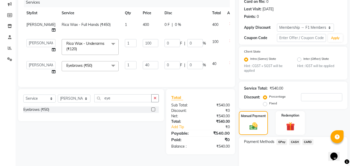
click at [280, 143] on span "GPay" at bounding box center [282, 142] width 11 height 6
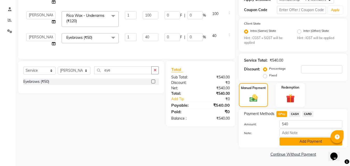
click at [317, 143] on button "Add Payment" at bounding box center [311, 142] width 63 height 8
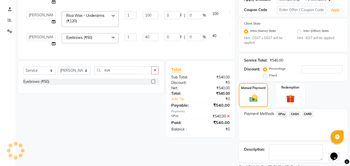
scroll to position [116, 0]
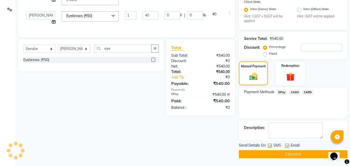
click at [271, 145] on label at bounding box center [270, 146] width 4 height 4
click at [271, 145] on input "checkbox" at bounding box center [269, 145] width 3 height 3
click at [258, 155] on button "Checkout" at bounding box center [293, 154] width 109 height 8
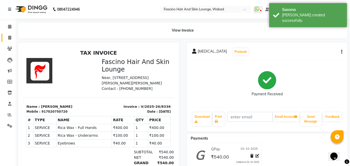
click at [13, 34] on link "Invoice" at bounding box center [8, 38] width 12 height 9
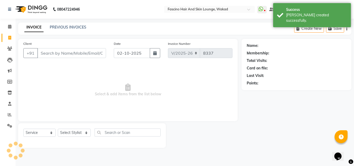
click at [51, 59] on div "Client +91" at bounding box center [64, 51] width 90 height 21
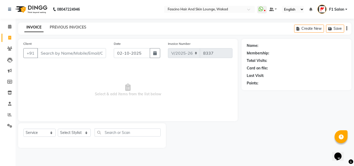
click at [63, 26] on link "PREVIOUS INVOICES" at bounding box center [68, 27] width 37 height 5
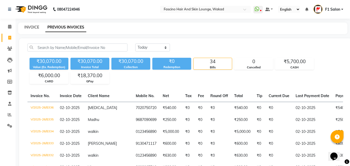
click at [33, 27] on link "INVOICE" at bounding box center [31, 27] width 15 height 5
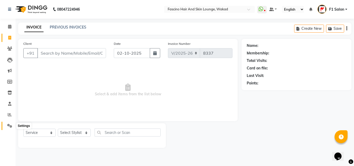
click at [12, 124] on span at bounding box center [9, 126] width 9 height 6
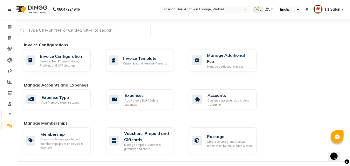
click at [9, 119] on link "Reports" at bounding box center [8, 115] width 12 height 9
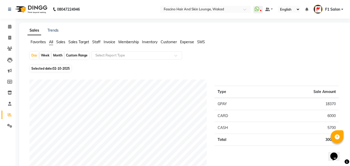
click at [57, 54] on div "Month" at bounding box center [58, 55] width 12 height 7
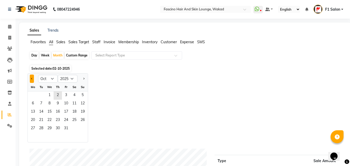
click at [33, 79] on span "Previous month" at bounding box center [32, 79] width 2 height 2
click at [32, 96] on span "1" at bounding box center [33, 96] width 8 height 8
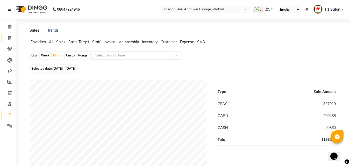
click at [9, 34] on link "Invoice" at bounding box center [8, 38] width 12 height 9
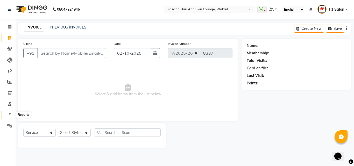
click at [10, 116] on icon at bounding box center [10, 115] width 4 height 4
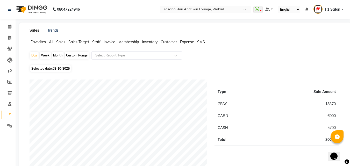
click at [55, 57] on div "Month" at bounding box center [58, 55] width 12 height 7
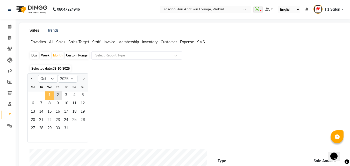
click at [48, 93] on span "1" at bounding box center [49, 96] width 8 height 8
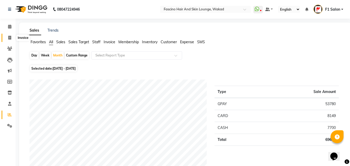
click at [6, 38] on span at bounding box center [9, 38] width 9 height 6
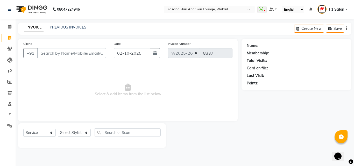
click at [43, 57] on input "Client" at bounding box center [71, 53] width 69 height 10
